Goal: Task Accomplishment & Management: Use online tool/utility

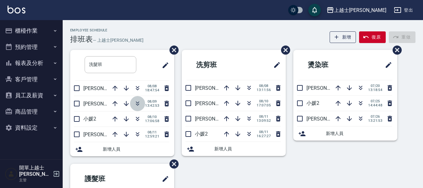
click at [139, 103] on icon "button" at bounding box center [138, 104] width 8 height 8
click at [250, 101] on icon "button" at bounding box center [250, 103] width 8 height 8
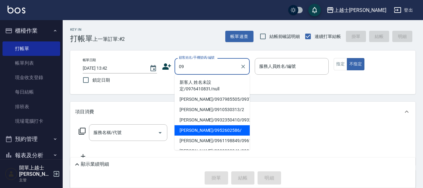
type input "[PERSON_NAME]/0952602586/"
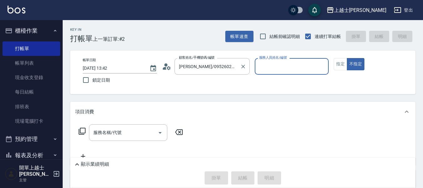
type input "[PERSON_NAME]-12"
click at [347, 58] on button "不指定" at bounding box center [356, 64] width 18 height 12
type button "false"
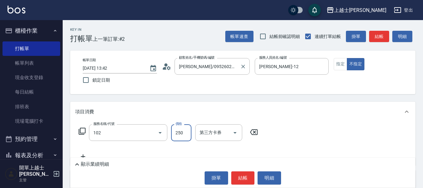
type input "精油洗髮(102)"
type input "300"
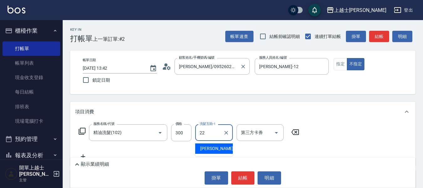
type input "[PERSON_NAME]-22"
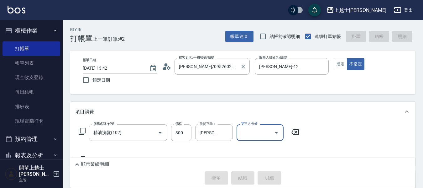
type input "[DATE] 18:25"
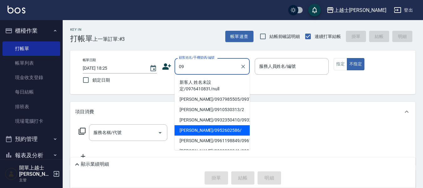
type input "[PERSON_NAME]/0952602586/"
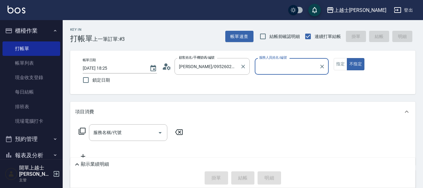
type input "[PERSON_NAME]-12"
click at [347, 58] on button "不指定" at bounding box center [356, 64] width 18 height 12
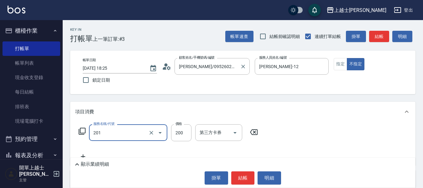
type input "B級單剪(201)"
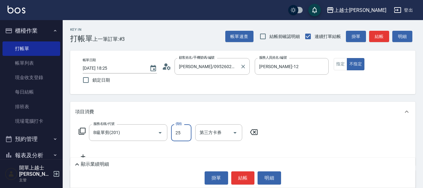
type input "250"
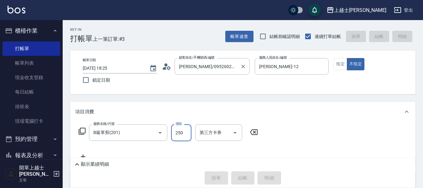
type input "[DATE] 18:26"
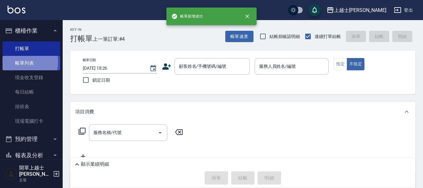
click at [11, 62] on link "帳單列表" at bounding box center [32, 63] width 58 height 14
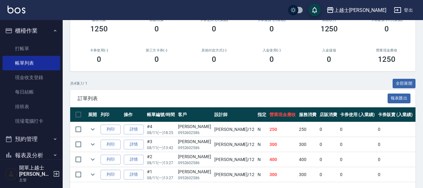
scroll to position [110, 0]
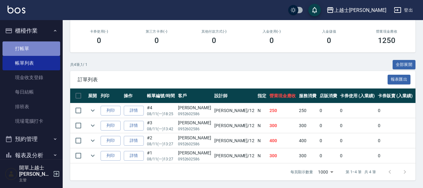
click at [44, 45] on link "打帳單" at bounding box center [32, 48] width 58 height 14
